Goal: Task Accomplishment & Management: Use online tool/utility

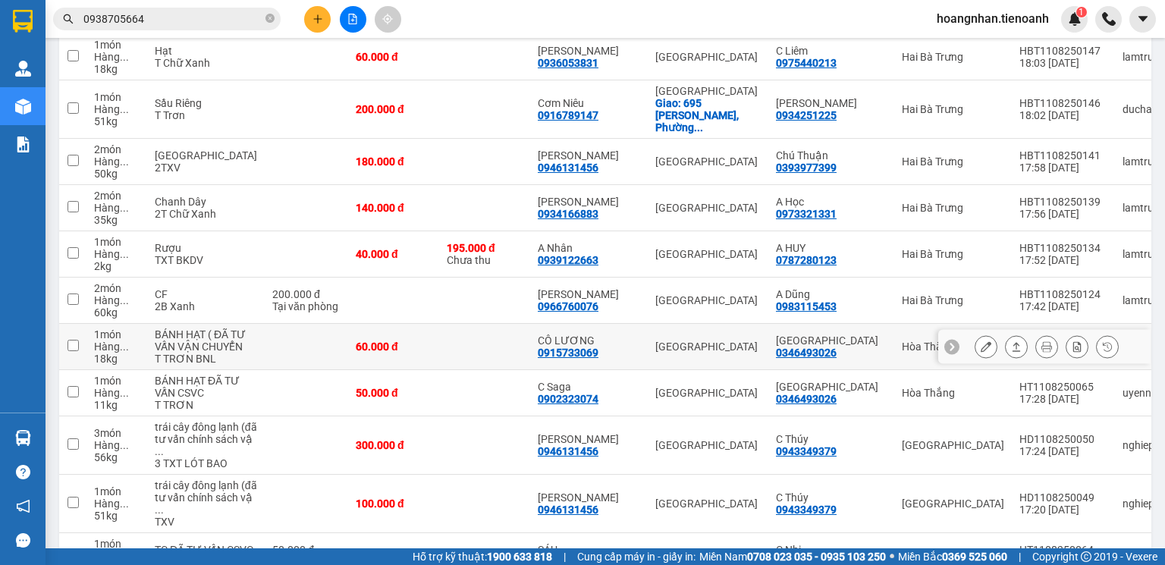
scroll to position [425, 0]
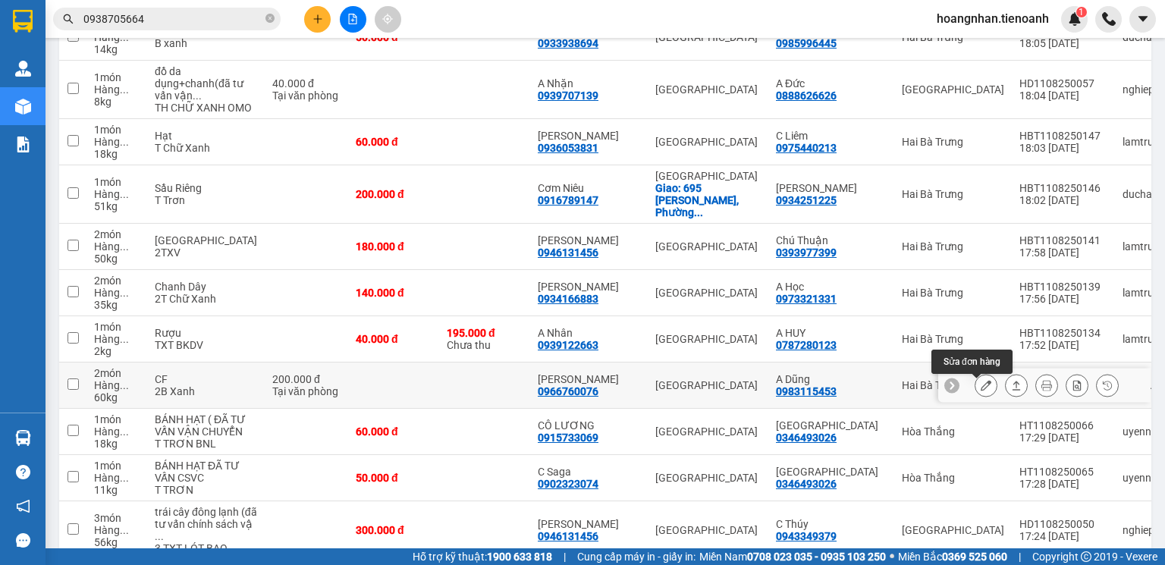
click at [981, 391] on icon at bounding box center [986, 385] width 11 height 11
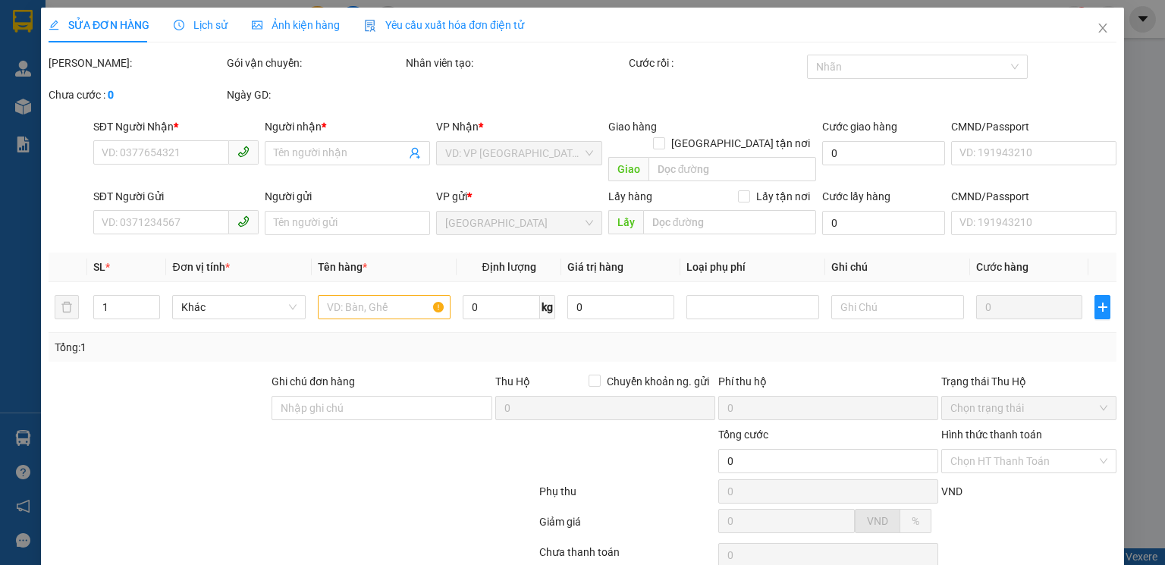
type input "0966760076"
type input "[PERSON_NAME]"
type input "0983115453"
type input "A Dũng"
type input "200.000"
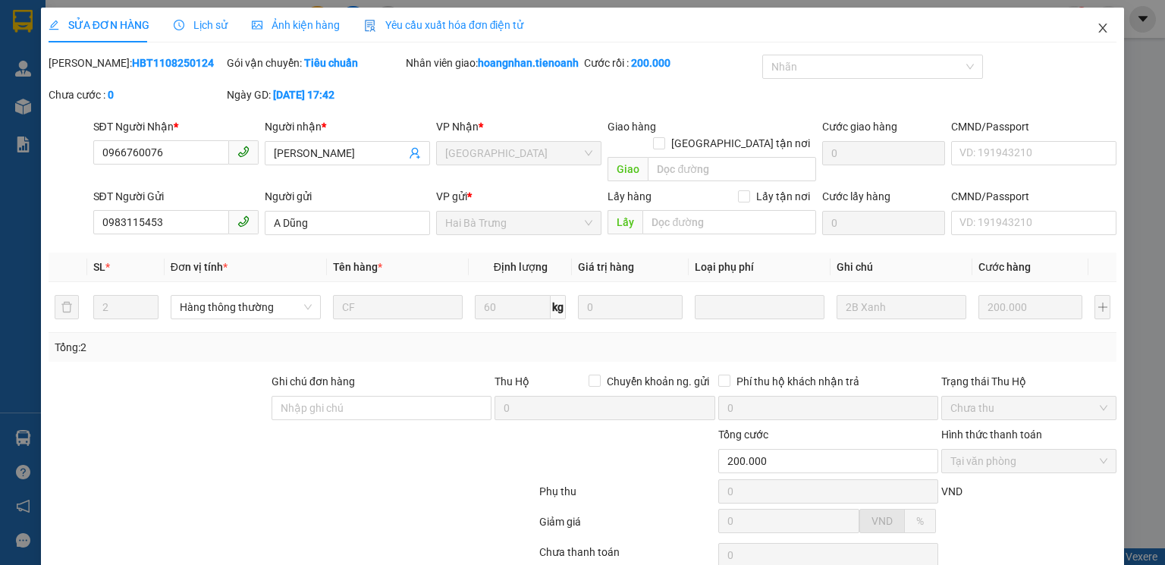
click at [1096, 22] on span "Close" at bounding box center [1103, 29] width 42 height 42
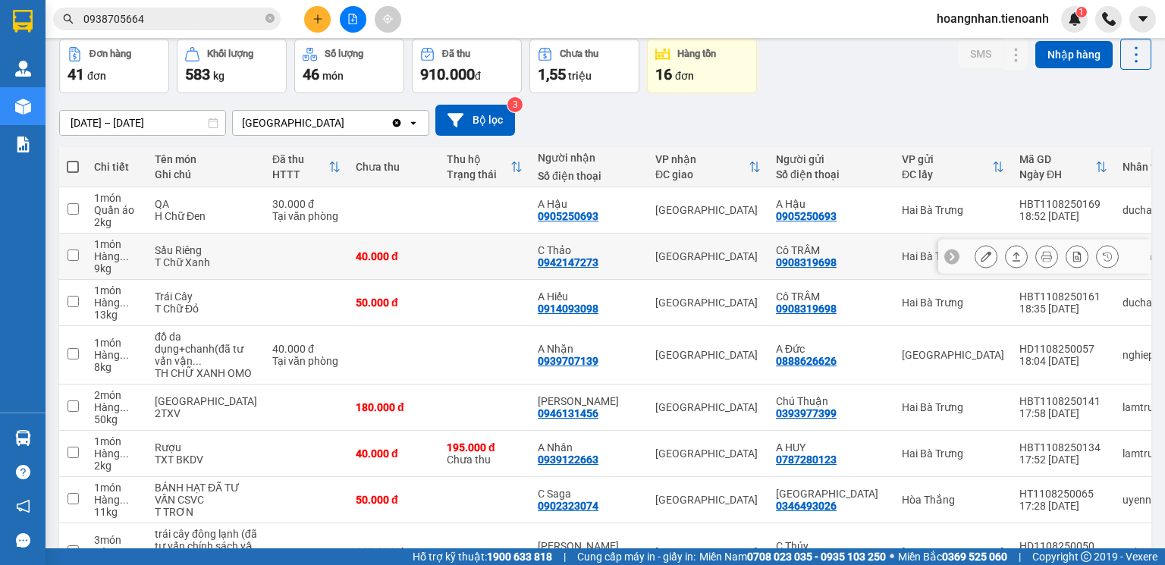
scroll to position [121, 0]
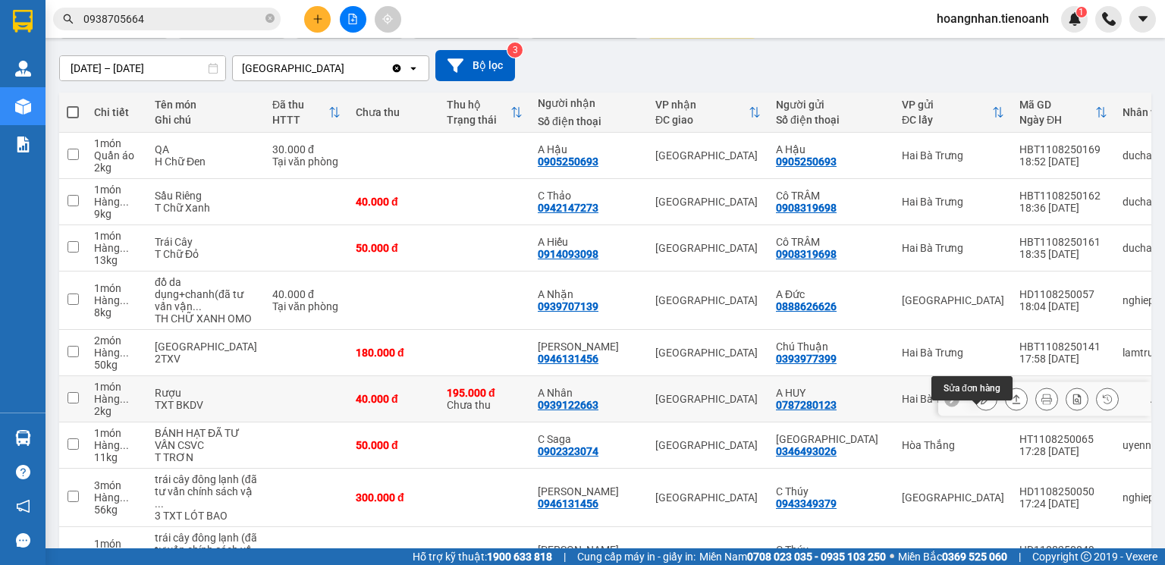
click at [981, 404] on icon at bounding box center [986, 399] width 11 height 11
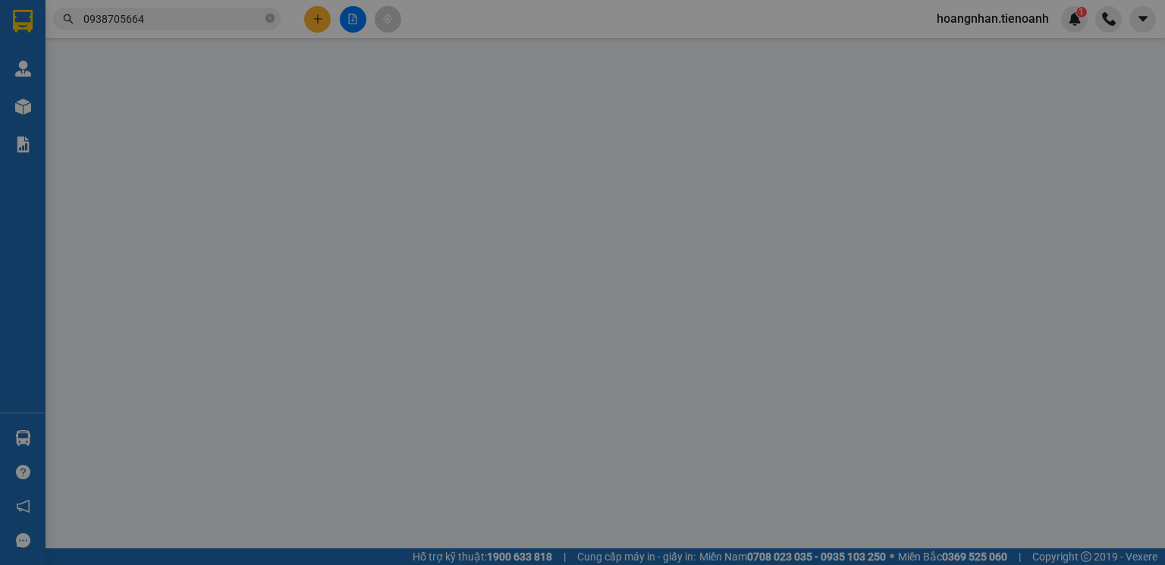
type input "0939122663"
type input "A Nhân"
type input "0787280123"
type input "A HUY"
type input "TTH CR"
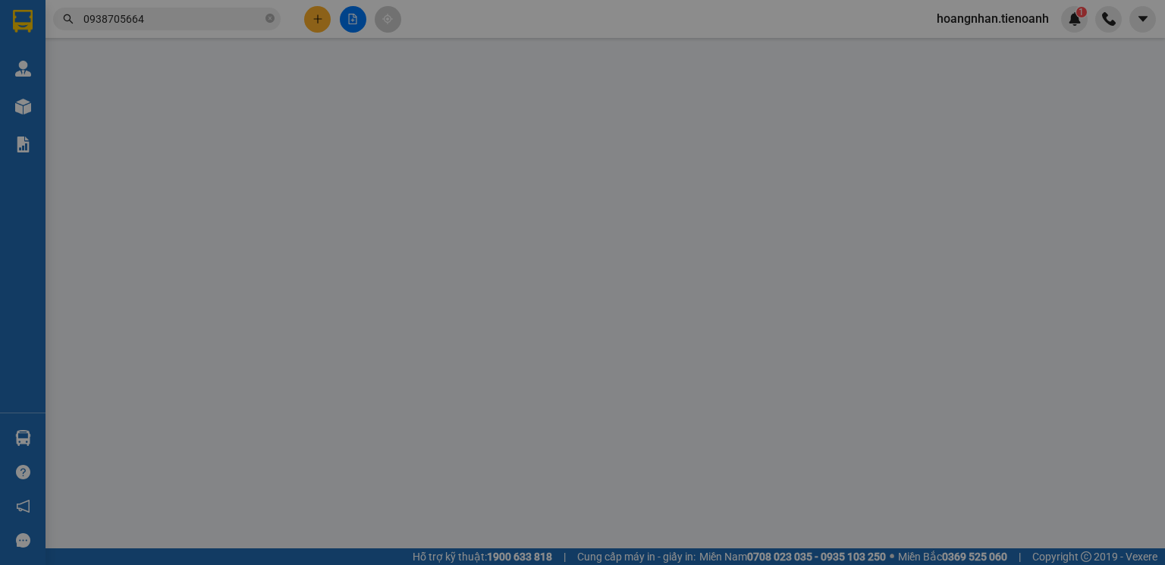
type input "195.000"
type input "40.000"
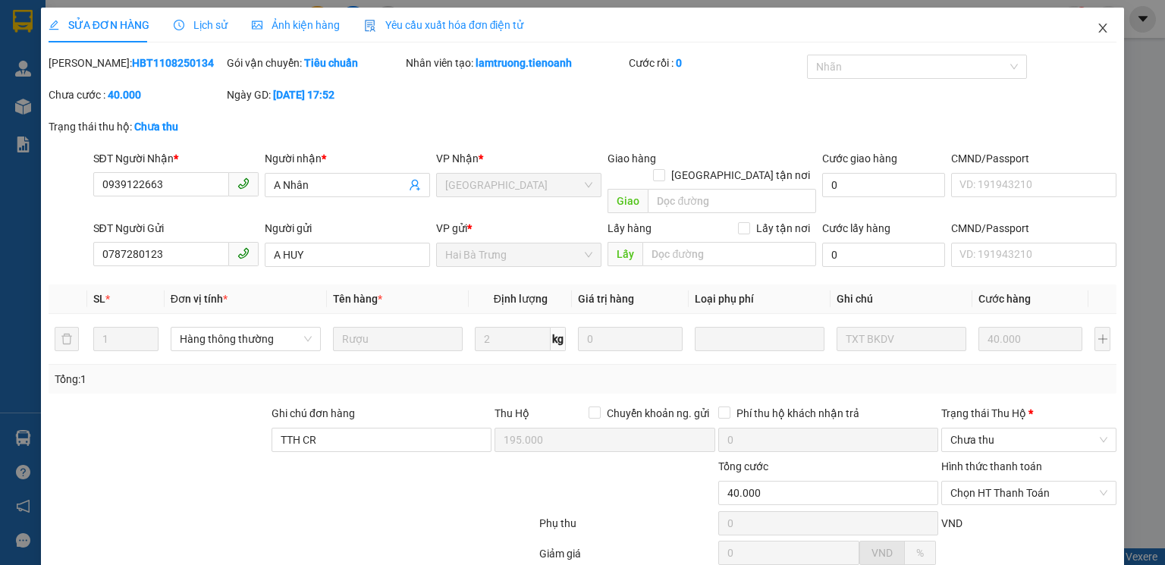
click at [1097, 29] on icon "close" at bounding box center [1103, 28] width 12 height 12
